Goal: Information Seeking & Learning: Learn about a topic

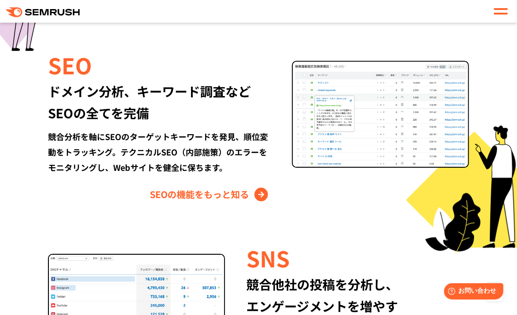
scroll to position [993, 0]
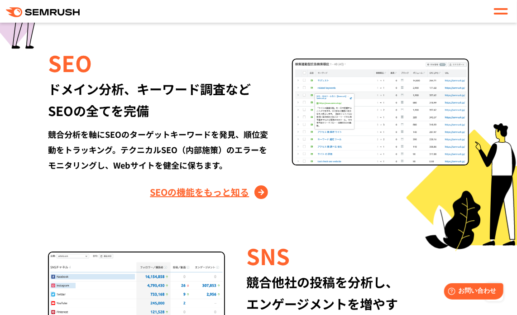
click at [234, 185] on link "SEOの機能をもっと知る" at bounding box center [210, 192] width 121 height 15
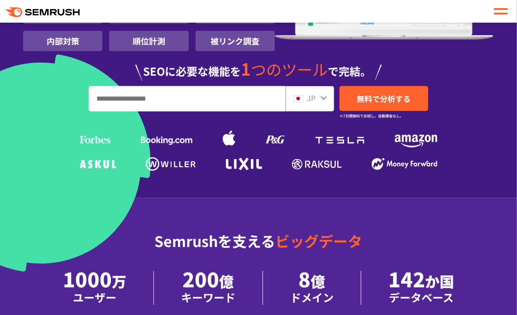
scroll to position [201, 0]
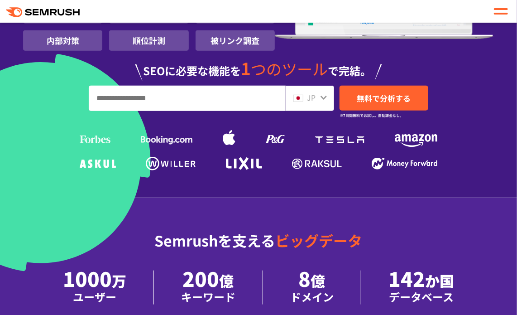
click at [188, 91] on input "URL、キーワードを入力してください" at bounding box center [187, 98] width 196 height 24
paste input "**********"
type input "**********"
click at [319, 102] on div "JP" at bounding box center [308, 98] width 29 height 12
click at [312, 97] on span "JP" at bounding box center [311, 97] width 9 height 11
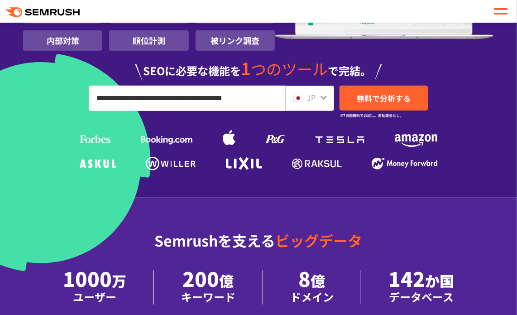
click at [323, 96] on icon at bounding box center [323, 97] width 7 height 7
click at [317, 100] on div "JP" at bounding box center [308, 98] width 29 height 12
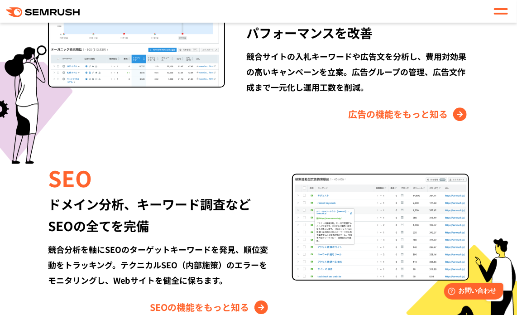
scroll to position [879, 0]
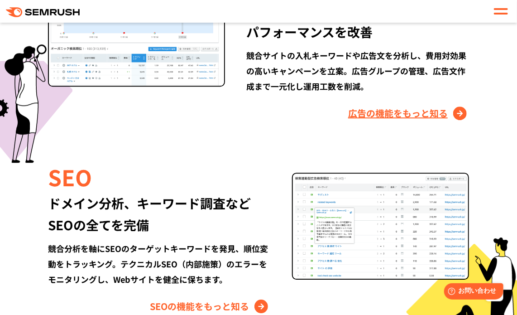
click at [377, 114] on link "広告の機能をもっと知る" at bounding box center [408, 113] width 121 height 15
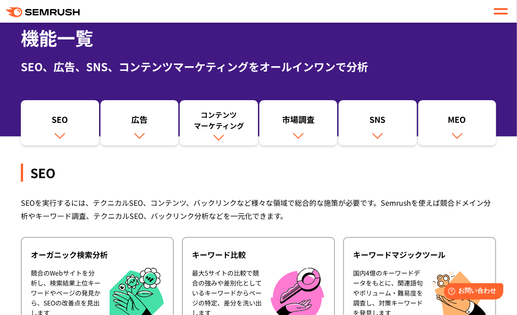
scroll to position [42, 0]
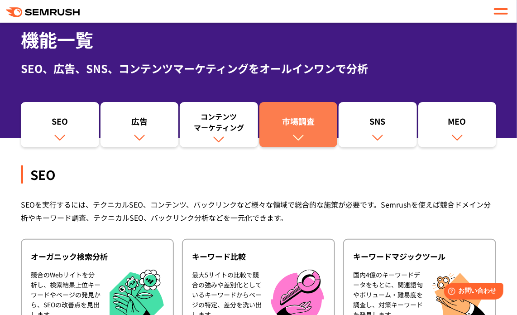
click at [308, 131] on div "市場調査" at bounding box center [298, 123] width 69 height 15
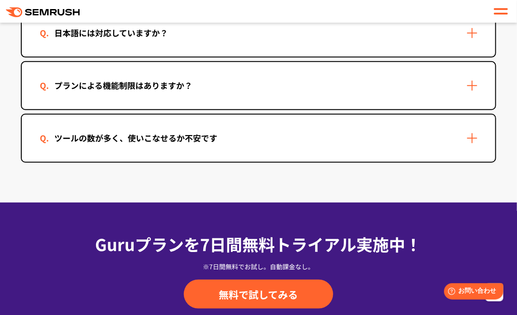
scroll to position [2784, 0]
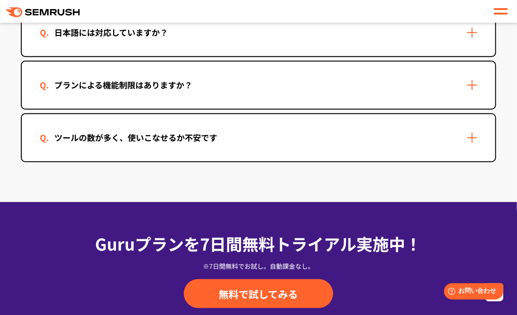
click at [448, 131] on div "ツールの数が多く、使いこなせるか不安です" at bounding box center [259, 137] width 474 height 47
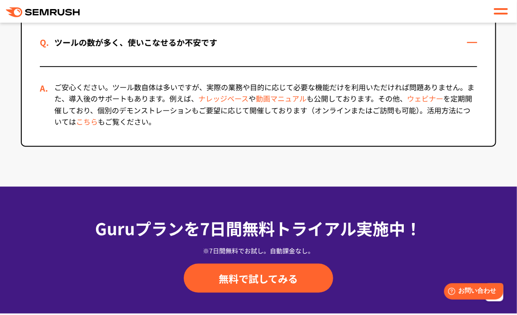
scroll to position [2880, 0]
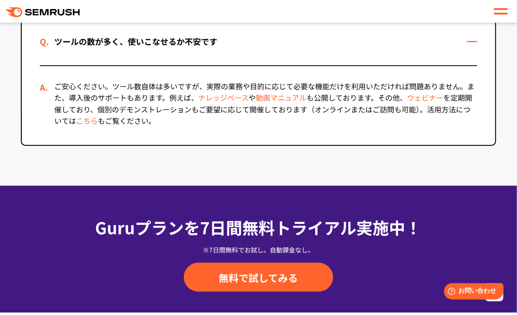
click at [431, 101] on link "ウェビナー" at bounding box center [425, 97] width 36 height 11
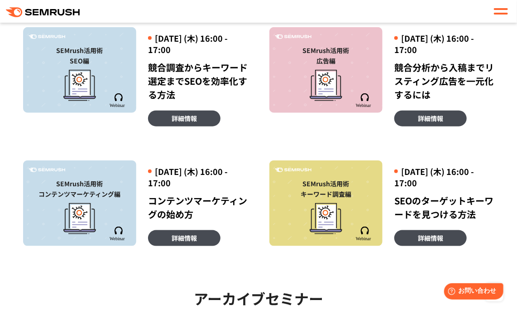
scroll to position [266, 0]
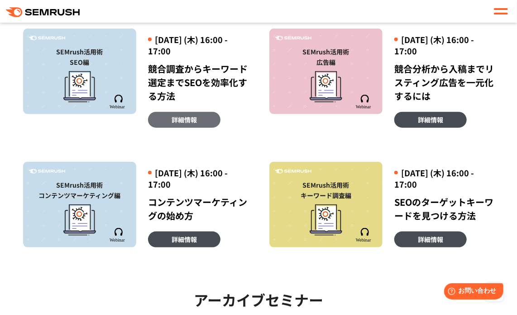
click at [208, 128] on link "詳細情報" at bounding box center [184, 120] width 73 height 16
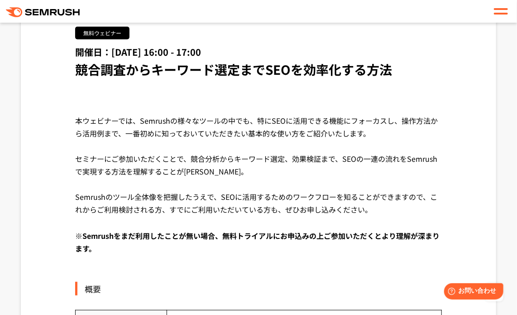
scroll to position [161, 0]
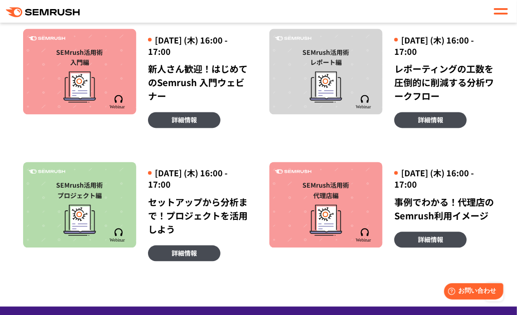
scroll to position [603, 0]
